Goal: Book appointment/travel/reservation

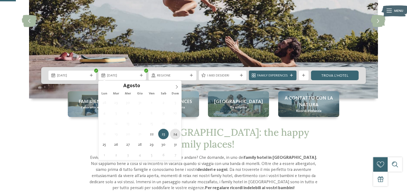
type div "24.08.2025"
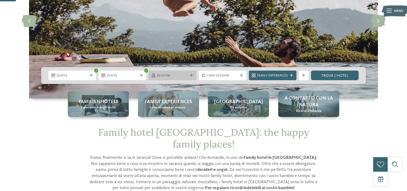
click at [178, 75] on span "Regione" at bounding box center [172, 75] width 31 height 5
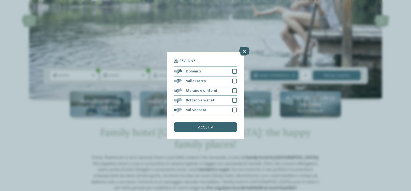
click at [240, 51] on icon at bounding box center [244, 51] width 10 height 9
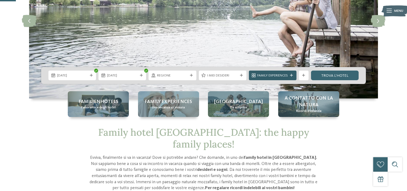
click at [265, 79] on div "Family Experiences" at bounding box center [273, 76] width 48 height 10
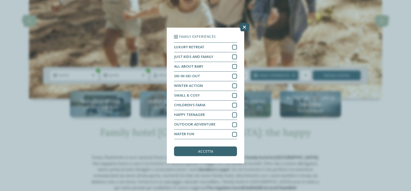
click at [245, 31] on icon at bounding box center [244, 27] width 10 height 9
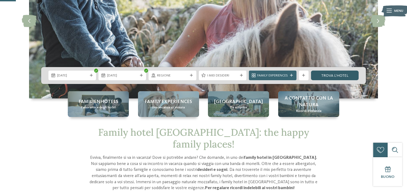
click at [313, 74] on link "trova l’hotel" at bounding box center [335, 76] width 48 height 10
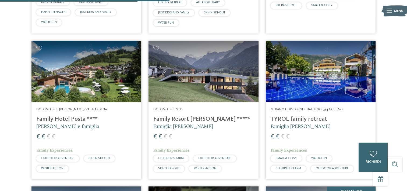
scroll to position [636, 0]
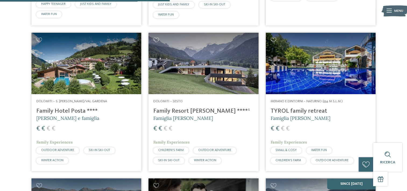
click at [192, 108] on h4 "Family Resort [PERSON_NAME] ****ˢ" at bounding box center [203, 111] width 100 height 7
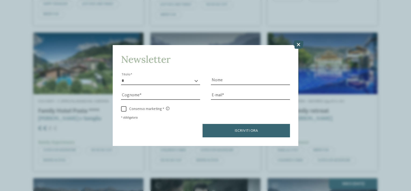
click at [298, 46] on icon at bounding box center [298, 45] width 10 height 9
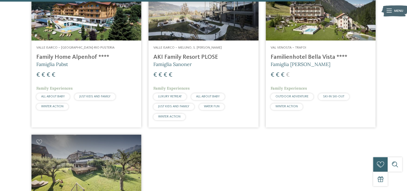
scroll to position [1146, 0]
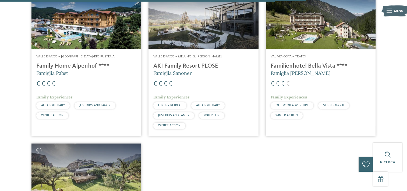
click at [88, 63] on h4 "Family Home Alpenhof ****" at bounding box center [86, 66] width 100 height 7
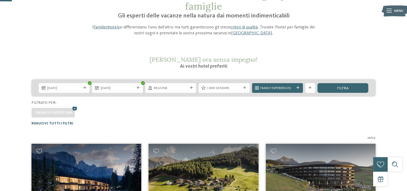
scroll to position [45, 0]
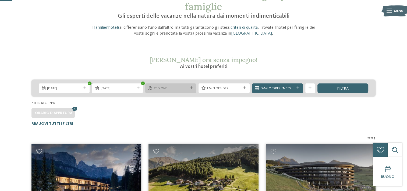
click at [183, 91] on div "Regione" at bounding box center [170, 89] width 51 height 10
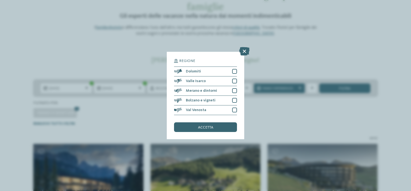
click at [154, 68] on div "Regione Dolomiti" at bounding box center [205, 95] width 411 height 191
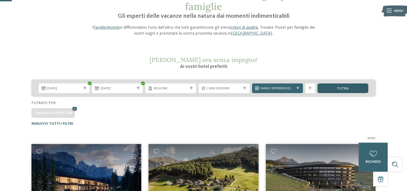
click at [332, 92] on div "filtra" at bounding box center [342, 89] width 51 height 10
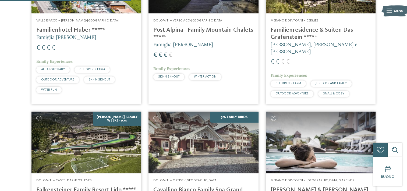
scroll to position [537, 0]
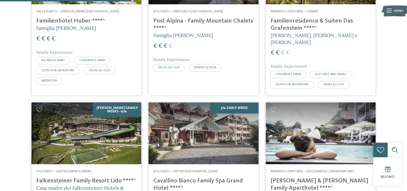
click at [170, 28] on h4 "Post Alpina - Family Mountain Chalets ****ˢ" at bounding box center [203, 24] width 100 height 15
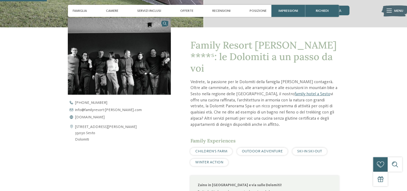
click at [86, 115] on div "[PHONE_NUMBER] info@ no-spam. familyresort-[PERSON_NAME]. no-spam. com [DOMAIN_…" at bounding box center [123, 110] width 111 height 18
click at [85, 117] on span "[DOMAIN_NAME]" at bounding box center [90, 118] width 30 height 4
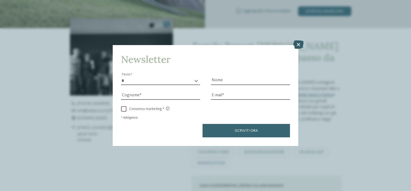
click at [302, 46] on icon at bounding box center [298, 45] width 10 height 9
